Goal: Share content: Share content

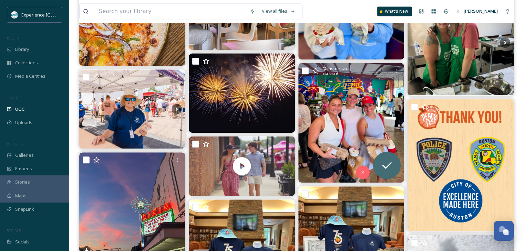
scroll to position [455, 0]
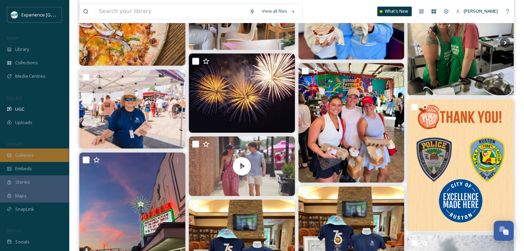
click at [32, 153] on span "Galleries" at bounding box center [24, 155] width 19 height 7
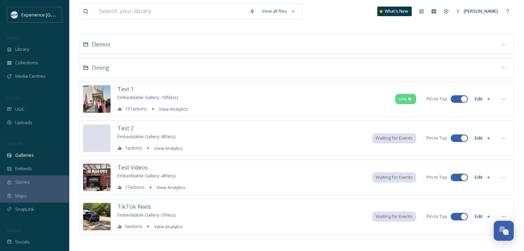
scroll to position [33, 0]
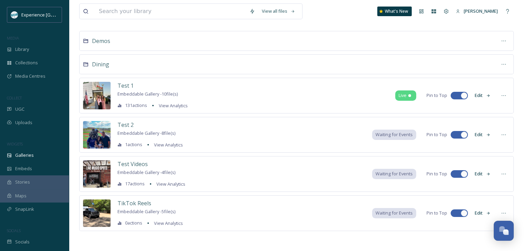
click at [107, 84] on img at bounding box center [97, 96] width 28 height 28
click at [485, 94] on button "Edit" at bounding box center [482, 95] width 23 height 13
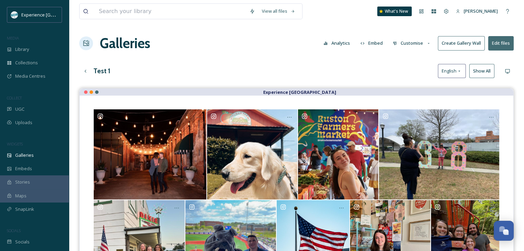
click at [373, 40] on button "Embed" at bounding box center [371, 43] width 29 height 13
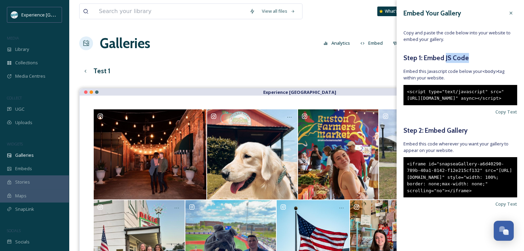
drag, startPoint x: 471, startPoint y: 56, endPoint x: 445, endPoint y: 59, distance: 26.0
click at [445, 59] on h5 "Step 1: Embed JS Code" at bounding box center [460, 58] width 114 height 10
copy h5 "JS Code"
click at [496, 115] on span "Copy Text" at bounding box center [506, 112] width 22 height 7
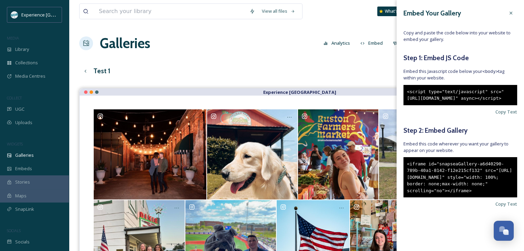
drag, startPoint x: 468, startPoint y: 111, endPoint x: 405, endPoint y: 90, distance: 66.1
click at [405, 90] on div "<script type="text/javascript" src="[URL][DOMAIN_NAME]" async></script>" at bounding box center [460, 95] width 114 height 20
copy div "<script type="text/javascript" src="[URL][DOMAIN_NAME]" async></script>"
click at [251, 46] on div "Galleries Analytics Embed Customise Create Gallery Wall Edit files" at bounding box center [296, 43] width 434 height 21
